Goal: Task Accomplishment & Management: Use online tool/utility

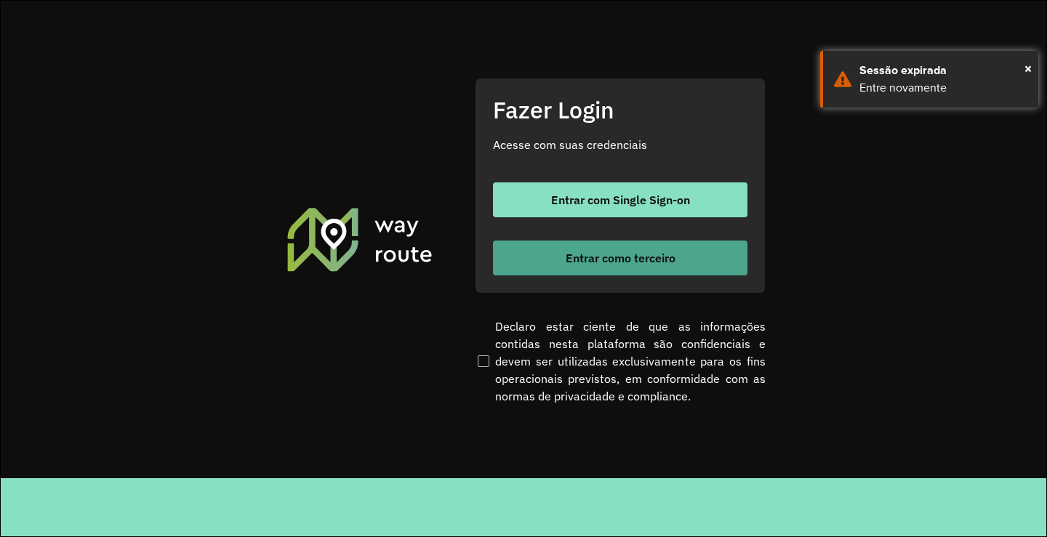
click at [576, 255] on span "Entrar como terceiro" at bounding box center [621, 258] width 110 height 12
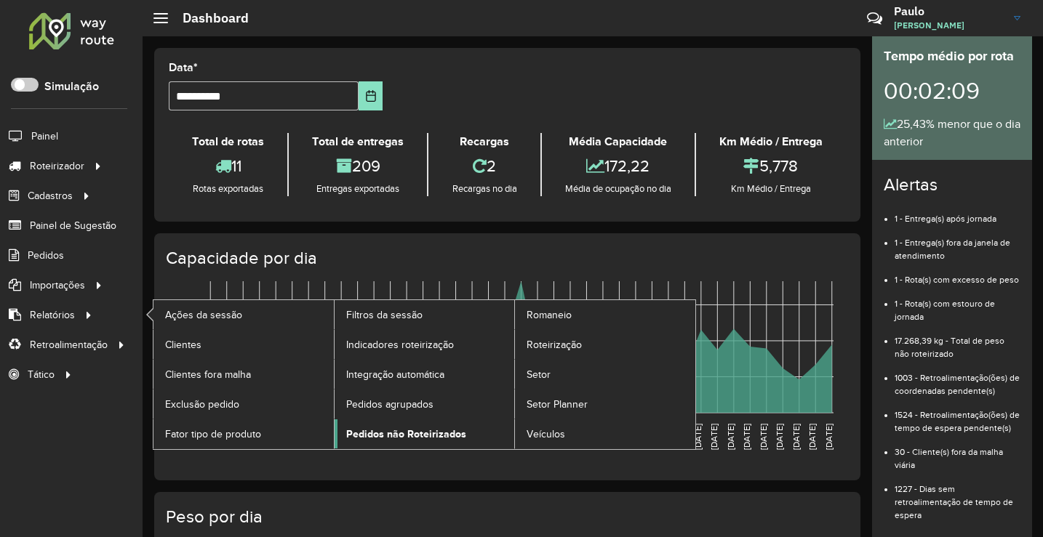
click at [375, 429] on span "Pedidos não Roteirizados" at bounding box center [406, 434] width 120 height 15
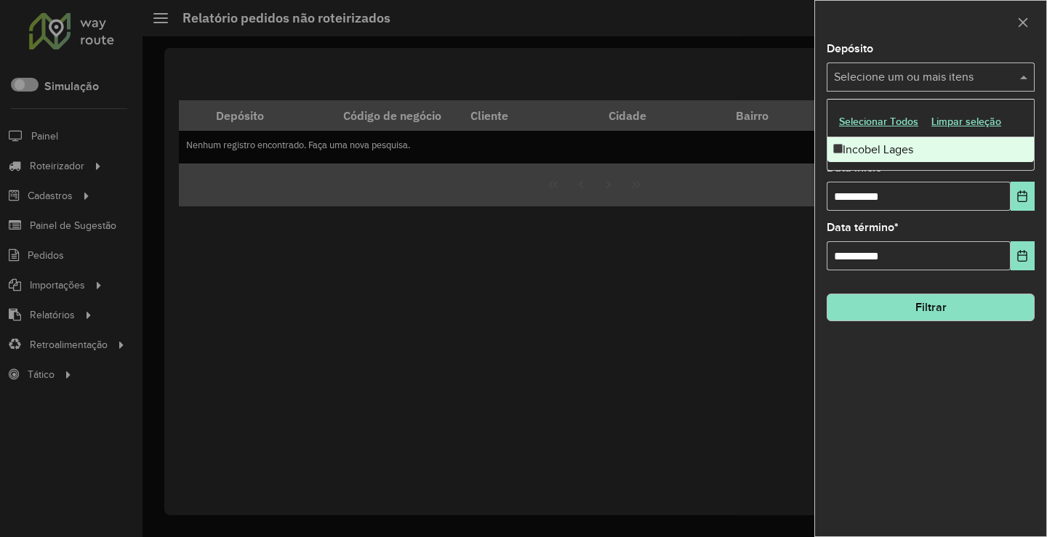
click at [898, 75] on input "text" at bounding box center [923, 77] width 186 height 17
click at [870, 148] on div "Incobel Lages" at bounding box center [931, 149] width 207 height 25
click at [899, 298] on button "Filtrar" at bounding box center [931, 308] width 208 height 28
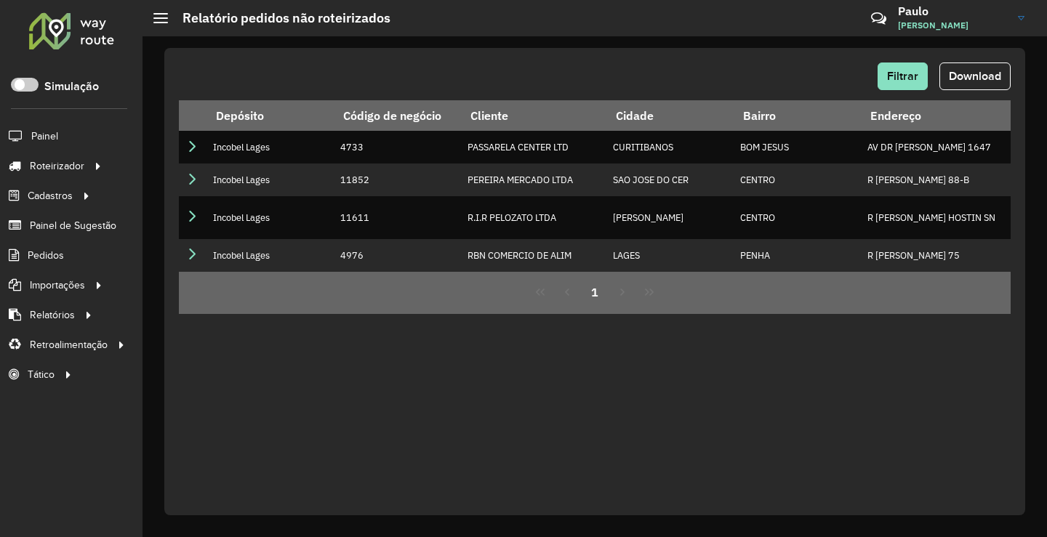
click at [717, 367] on div "Filtrar Download Depósito Código de negócio Cliente Cidade Bairro Endereço Lati…" at bounding box center [594, 282] width 861 height 468
click at [956, 79] on span "Download" at bounding box center [975, 76] width 52 height 12
click at [915, 66] on button "Filtrar" at bounding box center [903, 77] width 50 height 28
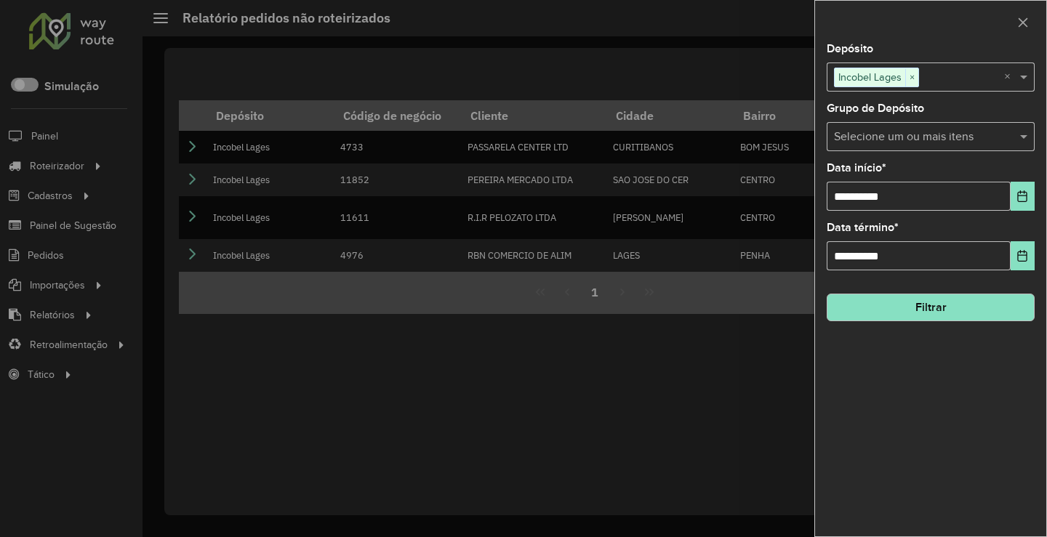
click at [646, 383] on div at bounding box center [523, 268] width 1047 height 537
